Goal: Information Seeking & Learning: Learn about a topic

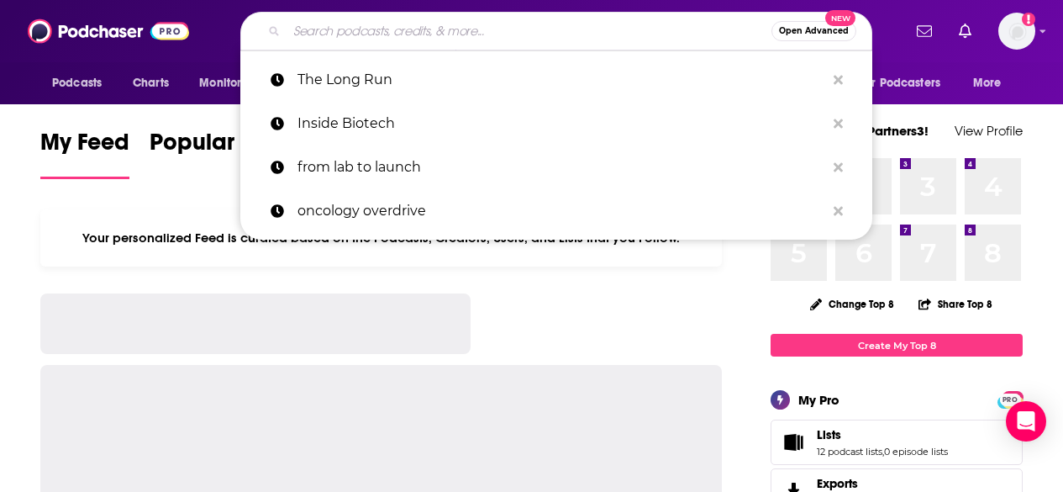
click at [636, 19] on input "Search podcasts, credits, & more..." at bounding box center [529, 31] width 485 height 27
type input "F"
type input "g"
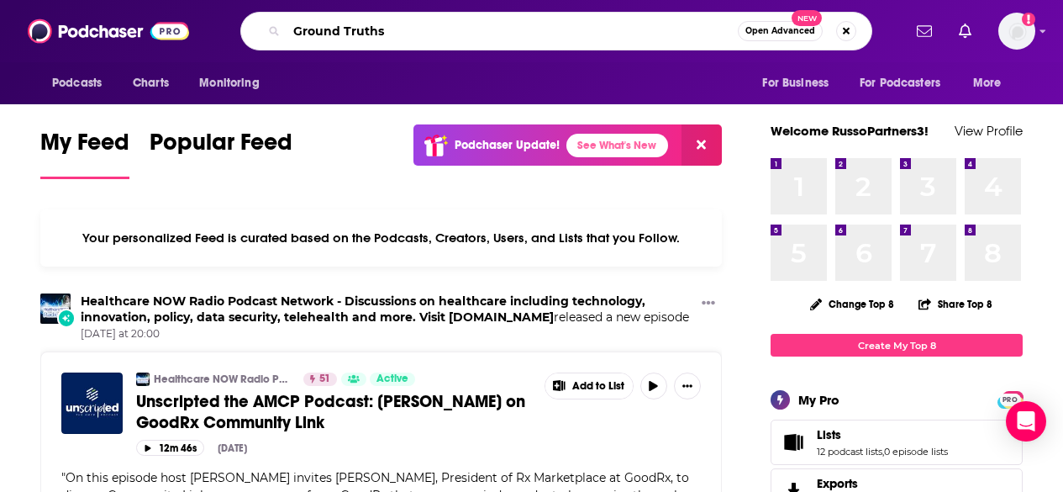
type input "Ground Truths"
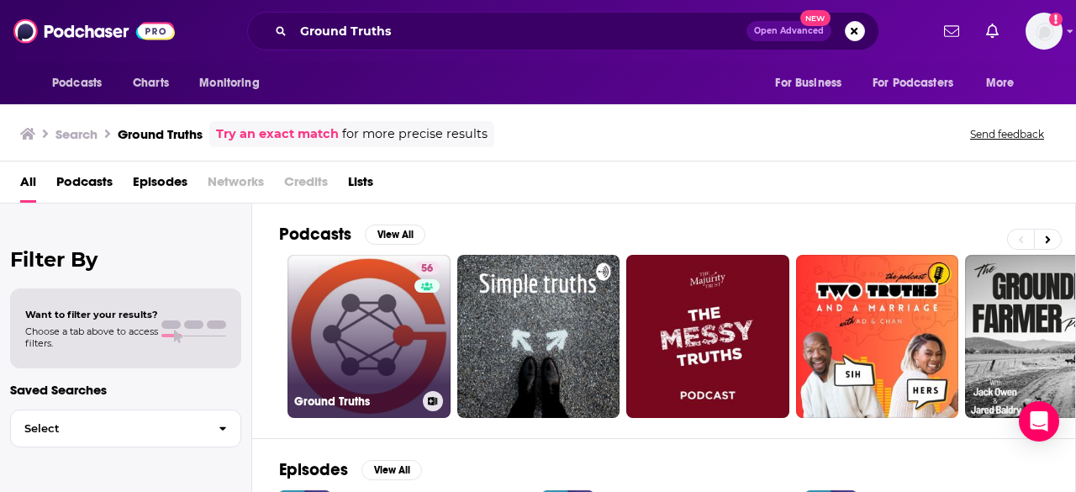
click at [366, 324] on link "56 Ground Truths" at bounding box center [369, 336] width 163 height 163
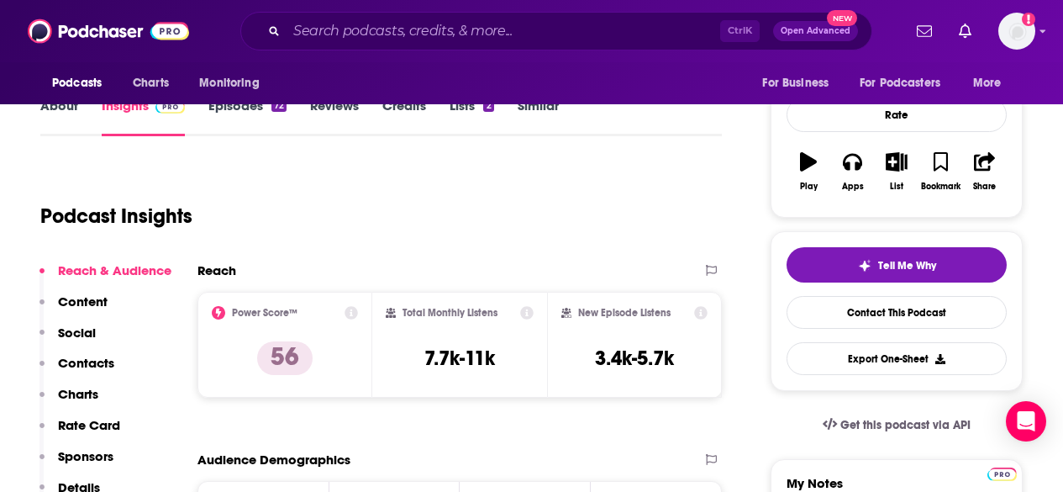
scroll to position [54, 0]
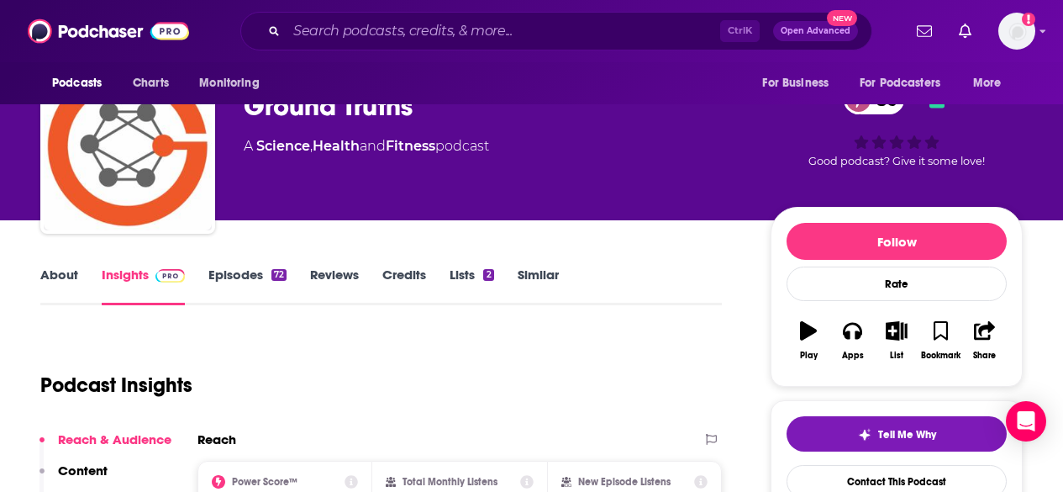
drag, startPoint x: 59, startPoint y: 265, endPoint x: 57, endPoint y: 276, distance: 11.1
click at [57, 276] on div "About Insights Episodes 72 Reviews Credits Lists 2 Similar" at bounding box center [381, 284] width 682 height 41
click at [57, 276] on link "About" at bounding box center [59, 285] width 38 height 39
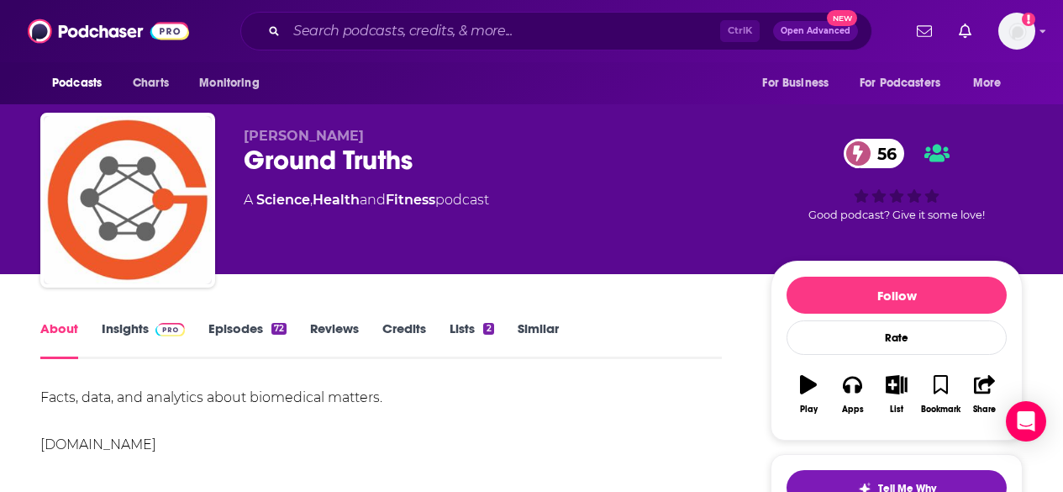
click at [343, 339] on link "Reviews" at bounding box center [334, 339] width 49 height 39
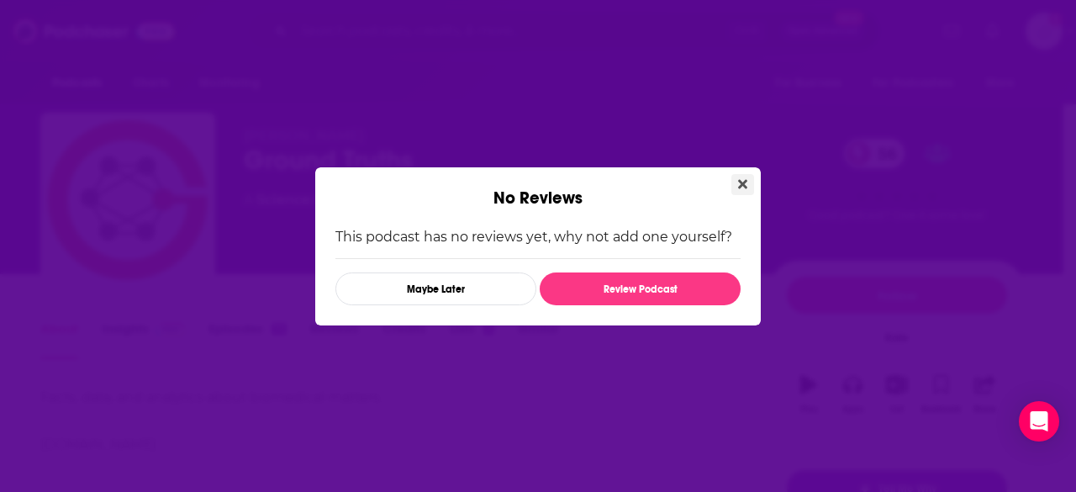
click at [750, 186] on button "Close" at bounding box center [742, 184] width 23 height 21
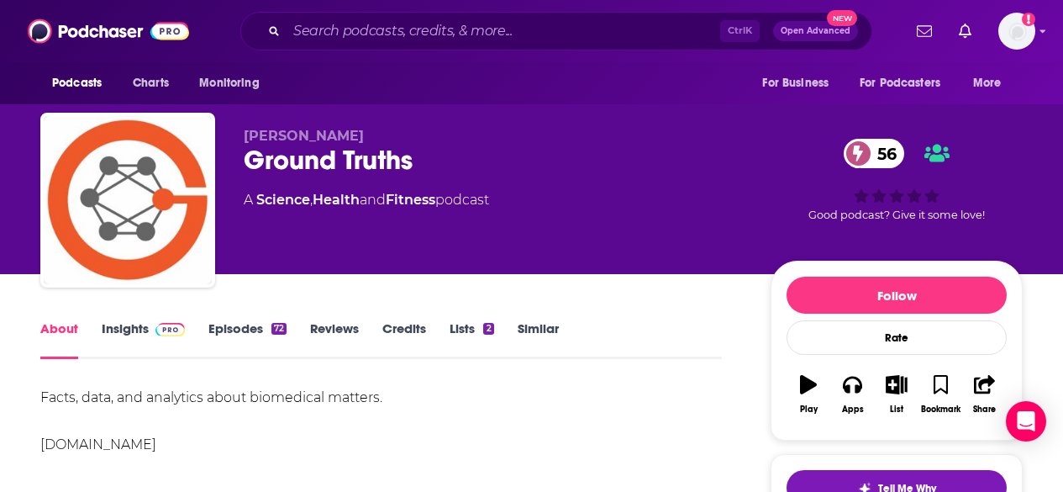
click at [245, 328] on link "Episodes 72" at bounding box center [247, 339] width 78 height 39
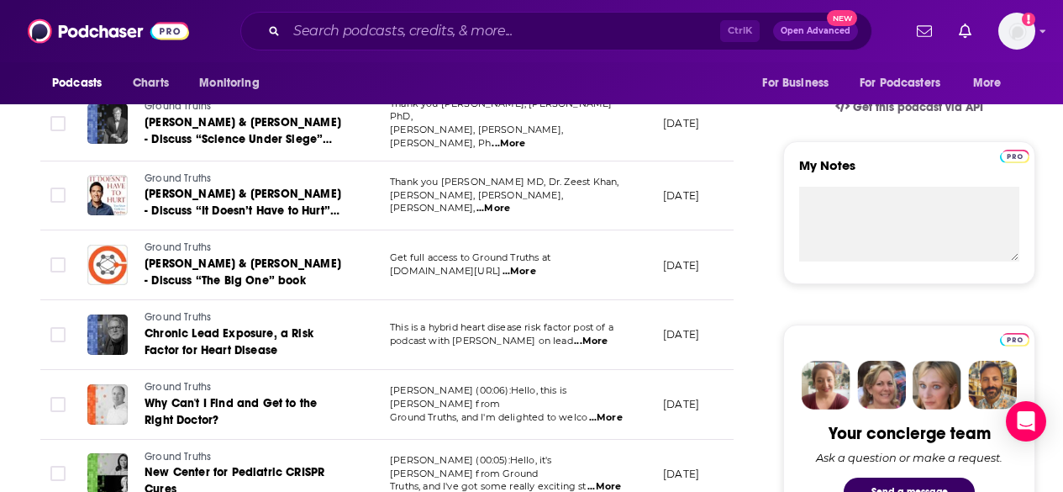
scroll to position [542, 0]
